Goal: Task Accomplishment & Management: Use online tool/utility

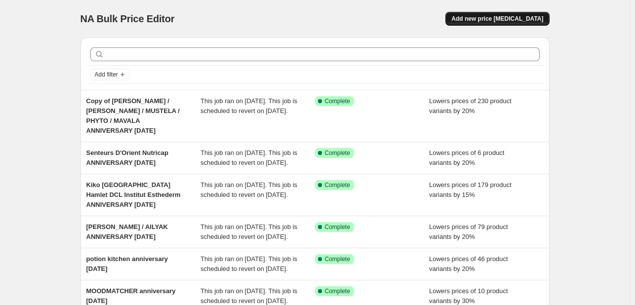
click at [505, 13] on button "Add new price [MEDICAL_DATA]" at bounding box center [497, 19] width 104 height 14
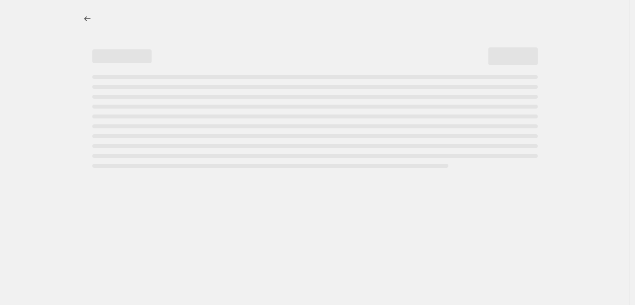
select select "percentage"
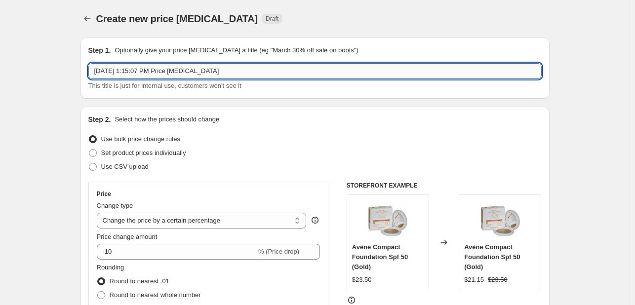
click at [152, 75] on input "[DATE] 1:15:07 PM Price [MEDICAL_DATA]" at bounding box center [314, 71] width 453 height 16
type input "adidas august anniversary"
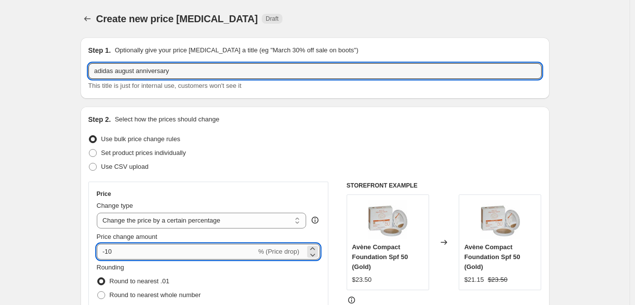
click at [146, 251] on input "-10" at bounding box center [176, 252] width 159 height 16
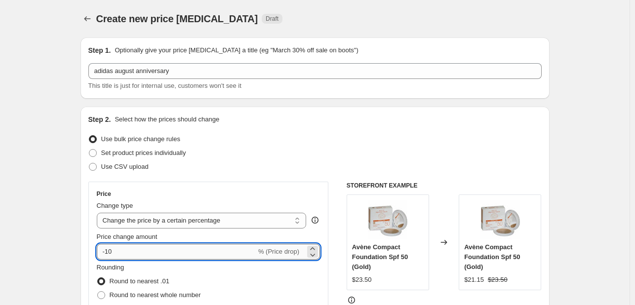
type input "-1"
type input "-20"
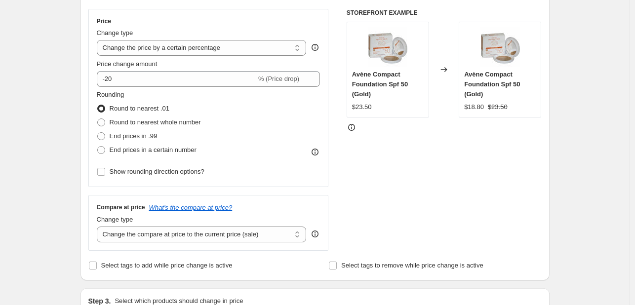
scroll to position [197, 0]
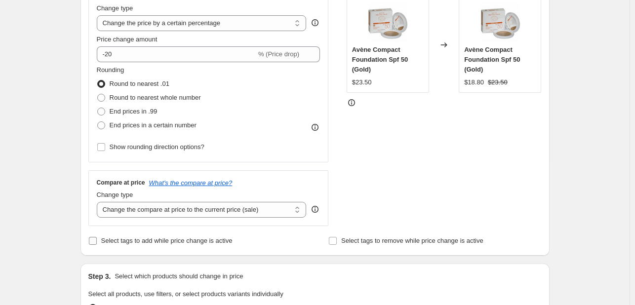
click at [146, 235] on label "Select tags to add while price change is active" at bounding box center [160, 241] width 144 height 14
click at [97, 237] on input "Select tags to add while price change is active" at bounding box center [93, 241] width 8 height 8
checkbox input "true"
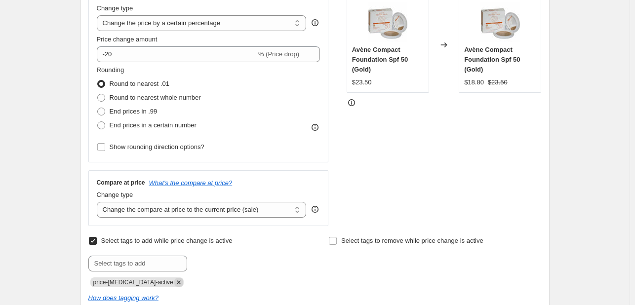
click at [174, 285] on icon "Remove price-change-job-active" at bounding box center [178, 282] width 9 height 9
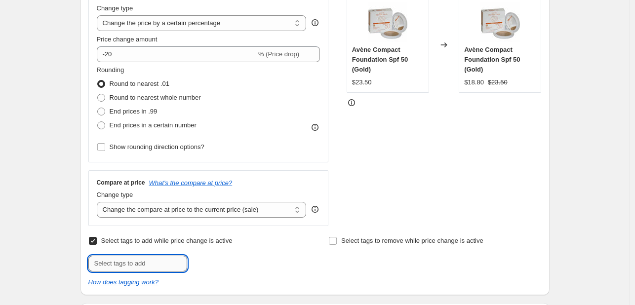
click at [163, 269] on input "text" at bounding box center [137, 264] width 99 height 16
type input "ANNV825"
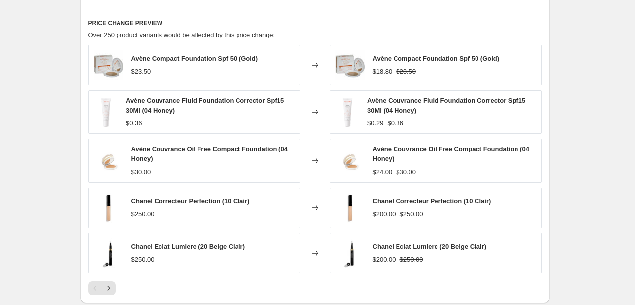
scroll to position [493, 0]
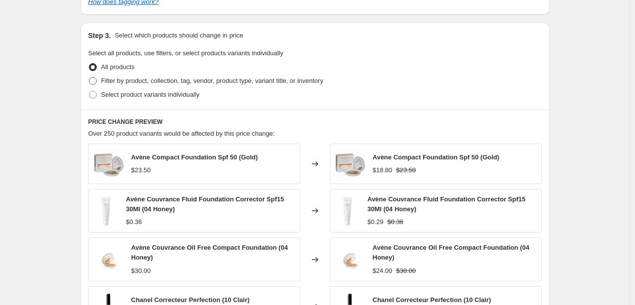
click at [209, 85] on span "Filter by product, collection, tag, vendor, product type, variant title, or inv…" at bounding box center [212, 81] width 222 height 10
click at [89, 77] on input "Filter by product, collection, tag, vendor, product type, variant title, or inv…" at bounding box center [89, 77] width 0 height 0
radio input "true"
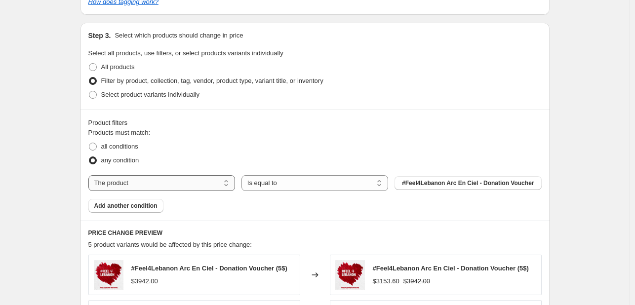
click at [198, 182] on select "The product The product's collection The product's tag The product's vendor The…" at bounding box center [161, 183] width 147 height 16
select select "tag"
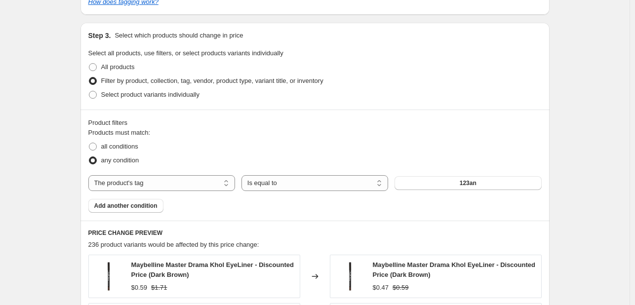
click at [449, 184] on button "123an" at bounding box center [467, 183] width 147 height 14
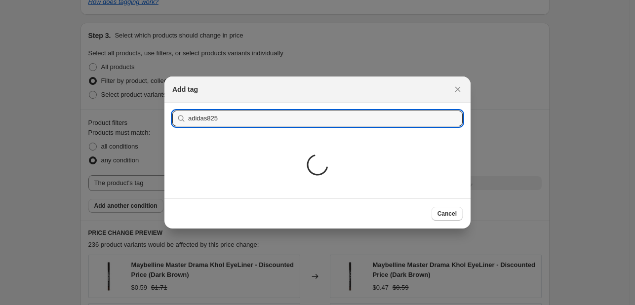
type input "adidas825"
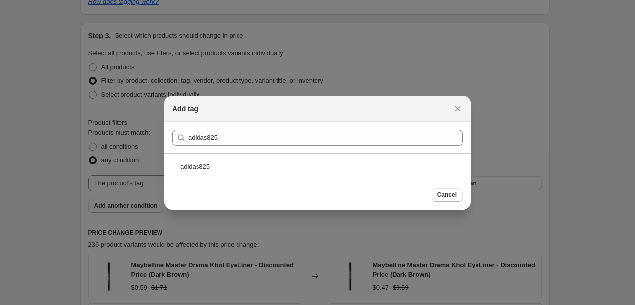
click at [270, 170] on div "adidas825" at bounding box center [317, 166] width 306 height 26
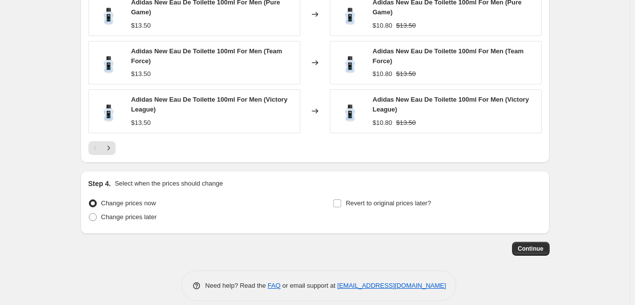
scroll to position [860, 0]
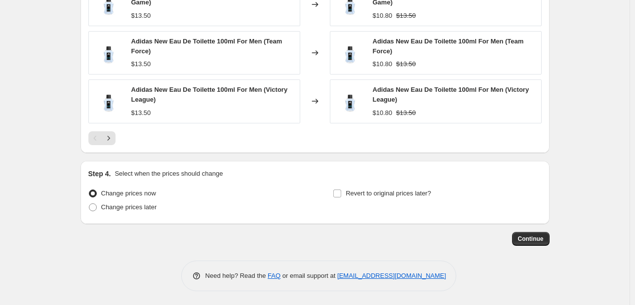
click at [408, 182] on div "Step 4. Select when the prices should change Change prices now Change prices la…" at bounding box center [314, 192] width 453 height 47
click at [391, 210] on div "Revert to original prices later?" at bounding box center [437, 202] width 208 height 30
click at [391, 198] on label "Revert to original prices later?" at bounding box center [382, 194] width 98 height 14
click at [341, 197] on input "Revert to original prices later?" at bounding box center [337, 194] width 8 height 8
checkbox input "true"
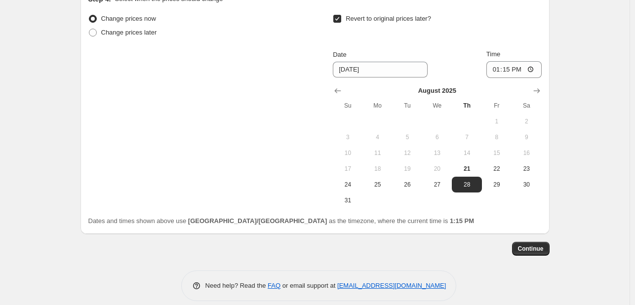
scroll to position [1044, 0]
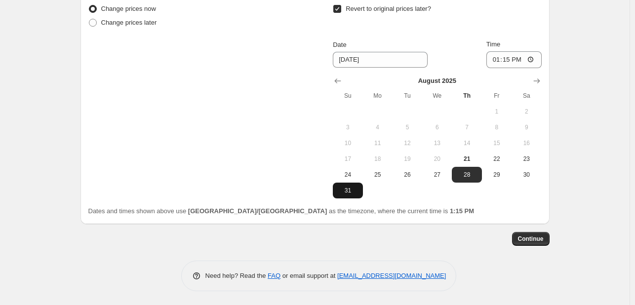
click at [355, 189] on span "31" at bounding box center [348, 191] width 22 height 8
type input "[DATE]"
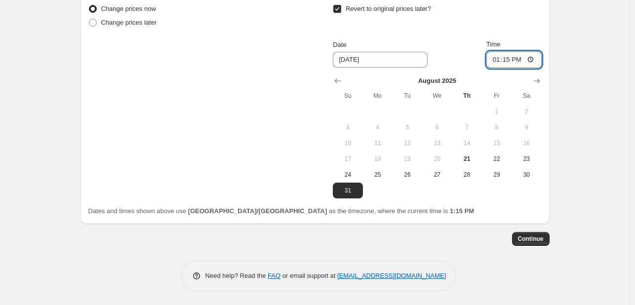
click at [495, 64] on input "13:15" at bounding box center [513, 59] width 55 height 17
type input "23:55"
click at [530, 233] on button "Continue" at bounding box center [531, 239] width 38 height 14
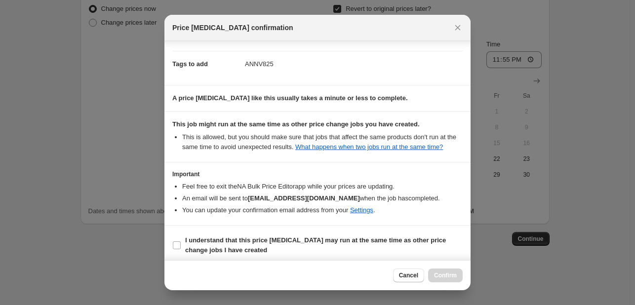
scroll to position [146, 0]
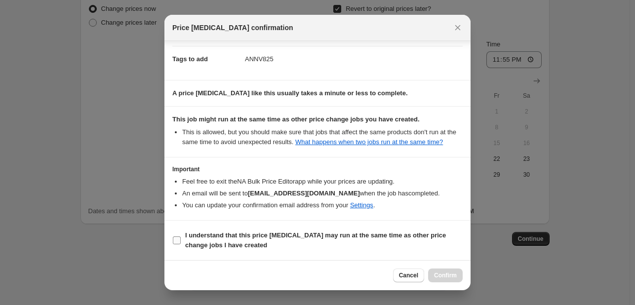
click at [367, 236] on b "I understand that this price [MEDICAL_DATA] may run at the same time as other p…" at bounding box center [315, 239] width 261 height 17
click at [181, 236] on input "I understand that this price [MEDICAL_DATA] may run at the same time as other p…" at bounding box center [177, 240] width 8 height 8
checkbox input "true"
click at [449, 269] on button "Confirm" at bounding box center [445, 275] width 35 height 14
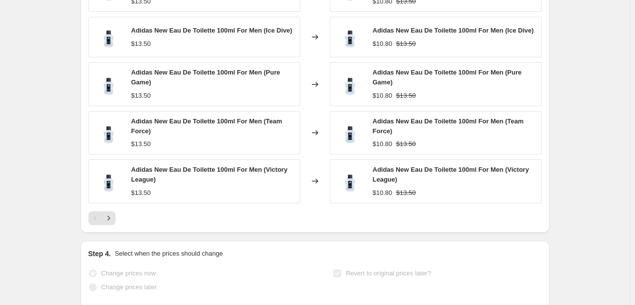
scroll to position [797, 0]
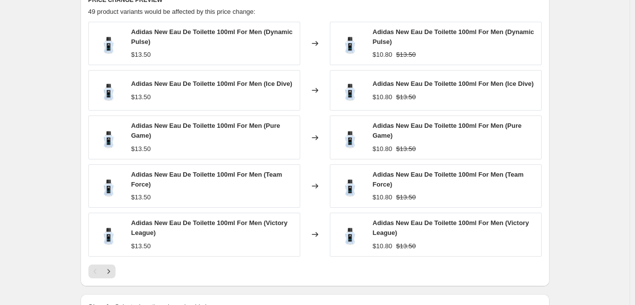
select select "percentage"
select select "tag"
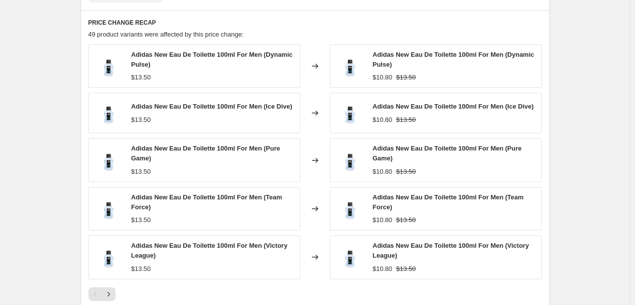
scroll to position [0, 0]
